Goal: Transaction & Acquisition: Purchase product/service

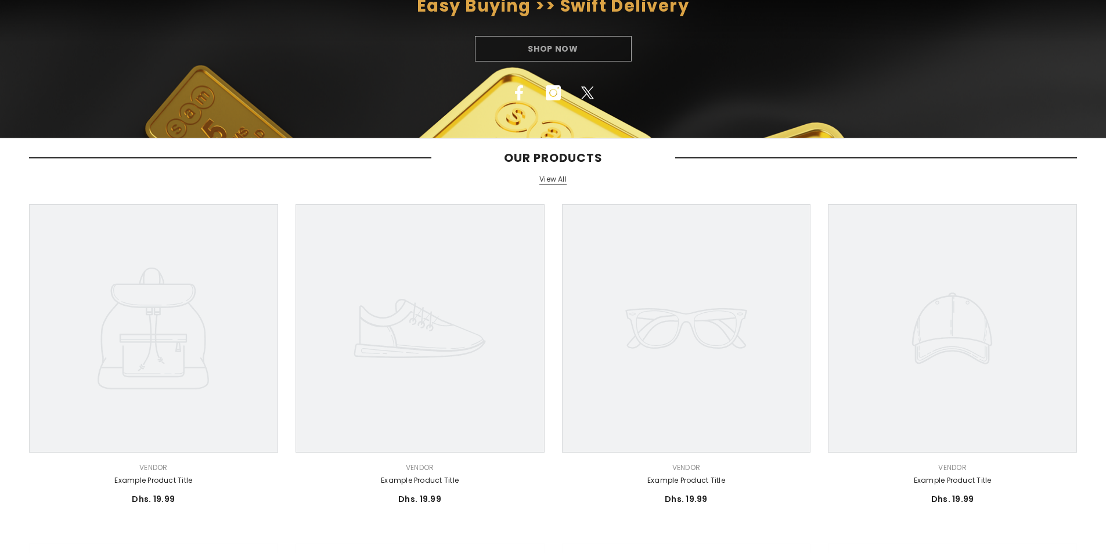
scroll to position [348, 0]
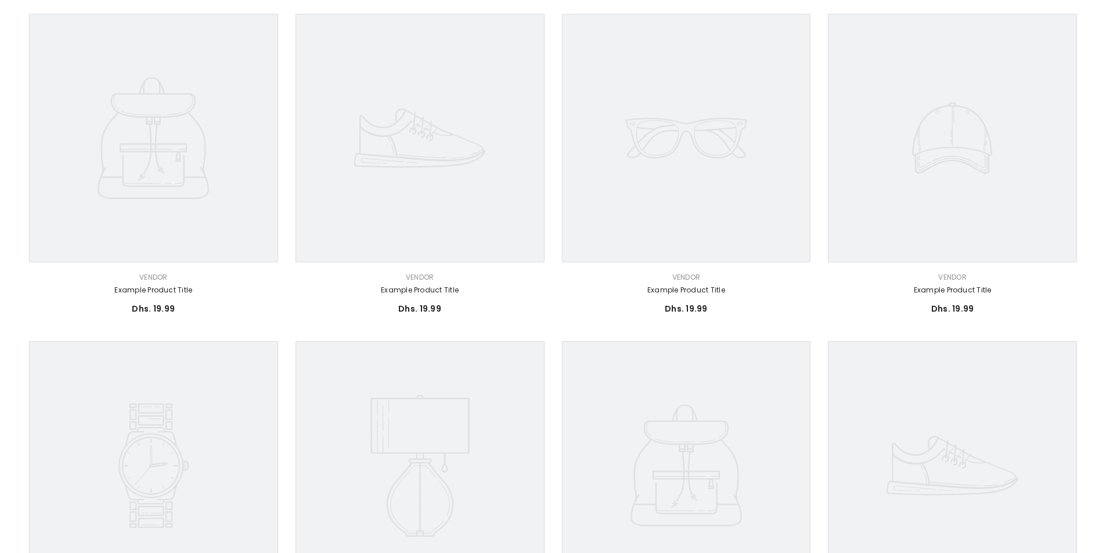
click at [172, 199] on icon at bounding box center [153, 138] width 111 height 122
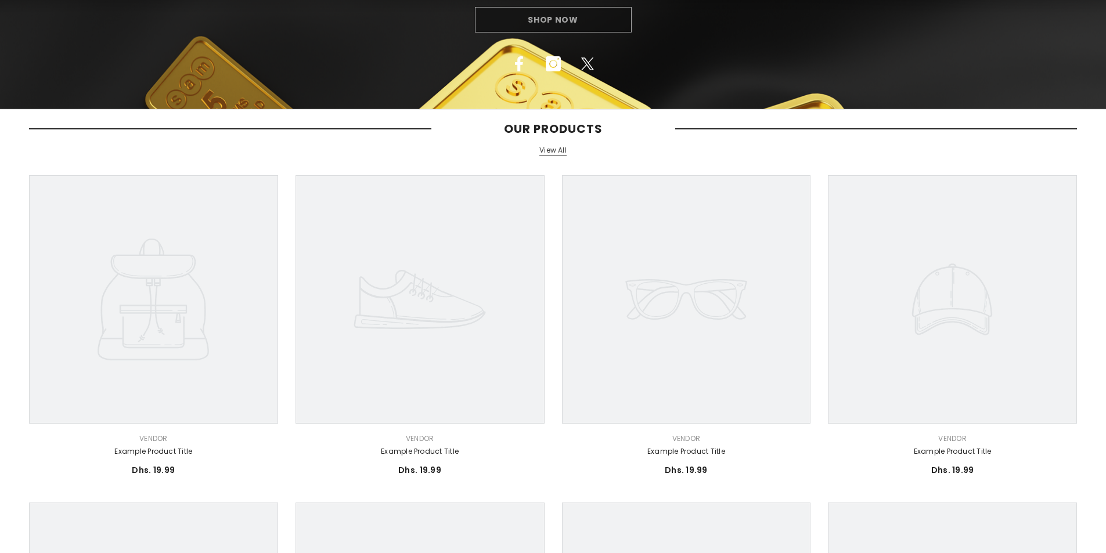
scroll to position [0, 0]
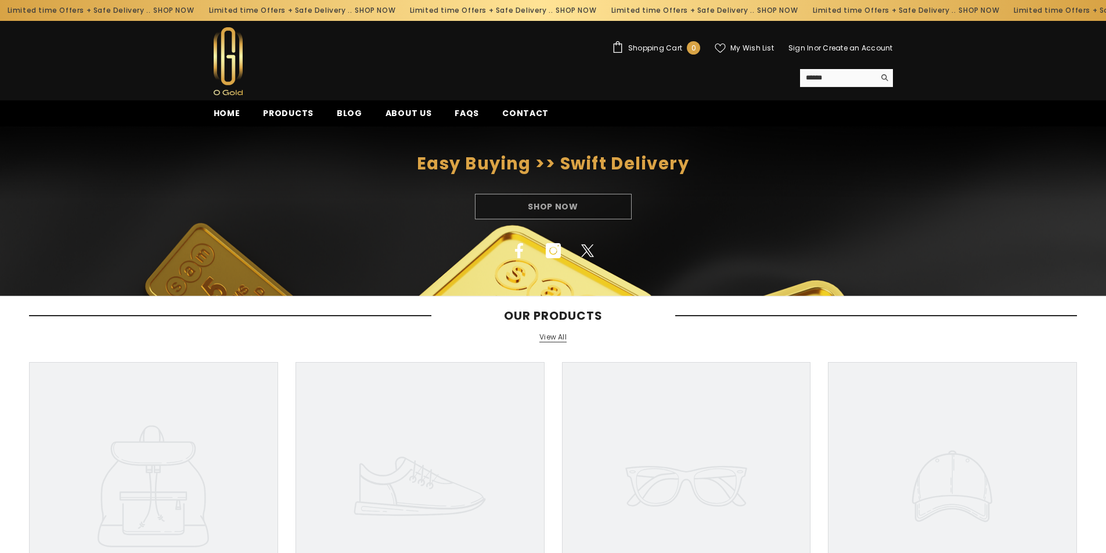
click at [288, 104] on ul "Home Products Blog About us FAQs Contact" at bounding box center [511, 113] width 618 height 26
click at [280, 116] on span "Products" at bounding box center [288, 113] width 51 height 12
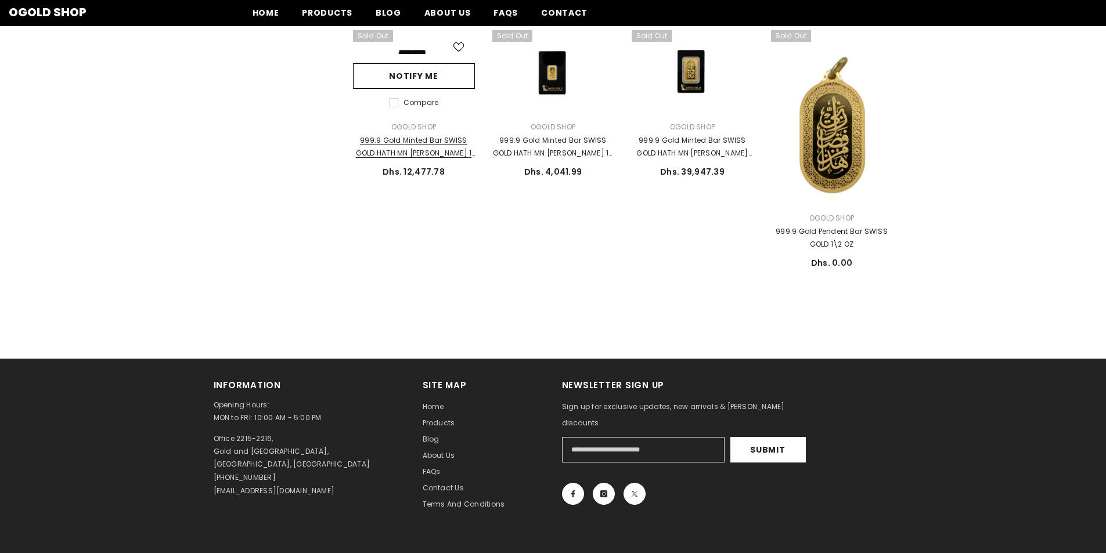
scroll to position [522, 0]
